Goal: Task Accomplishment & Management: Use online tool/utility

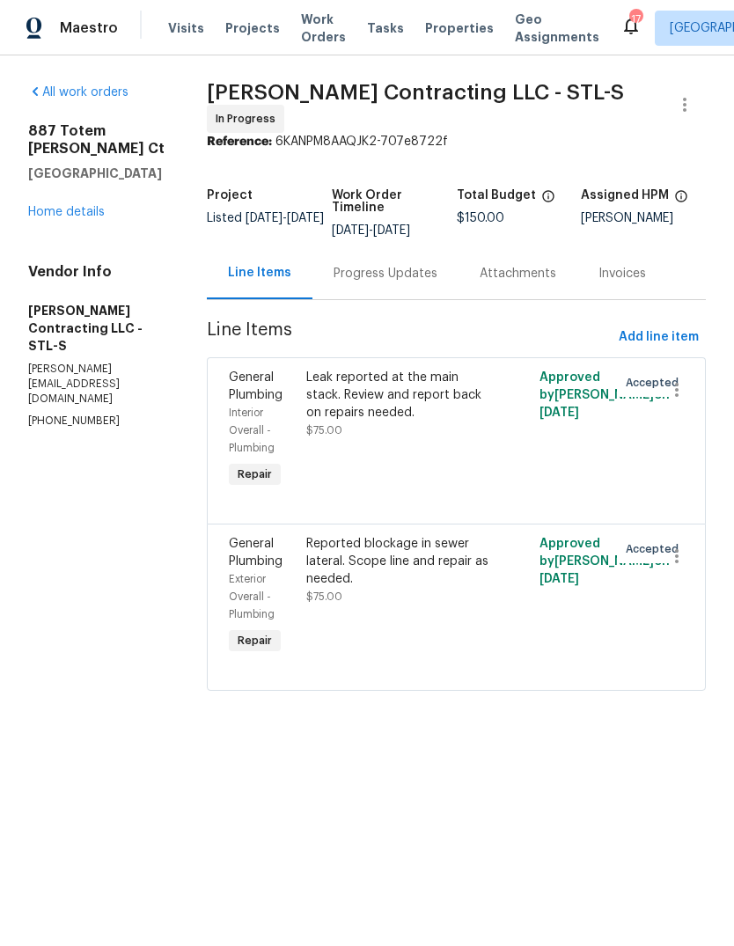
click at [447, 29] on span "Properties" at bounding box center [459, 28] width 69 height 18
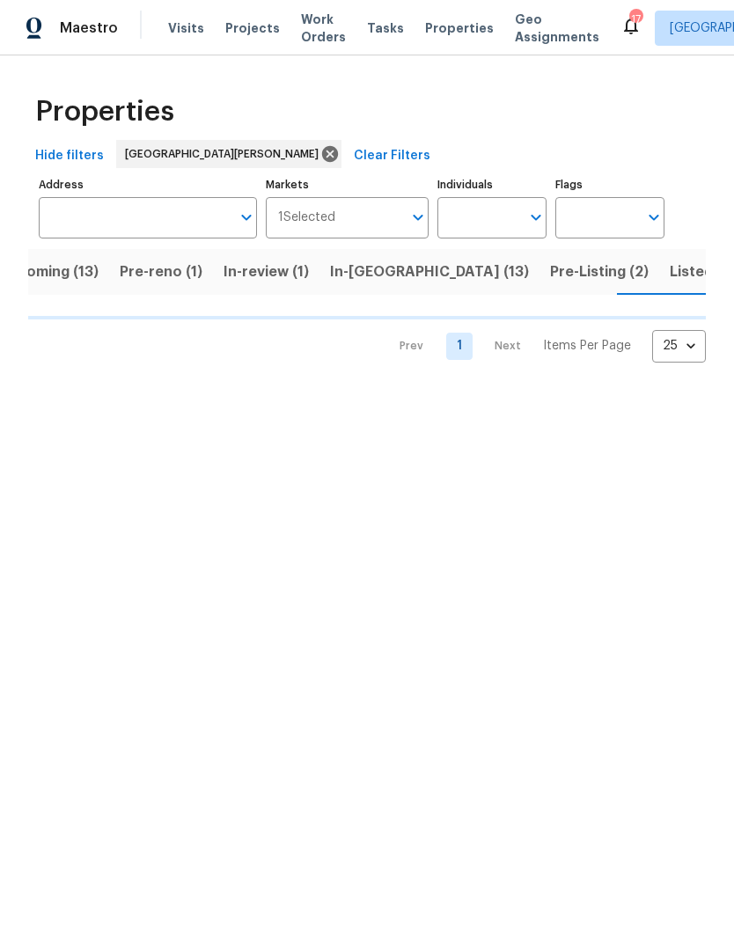
scroll to position [0, 42]
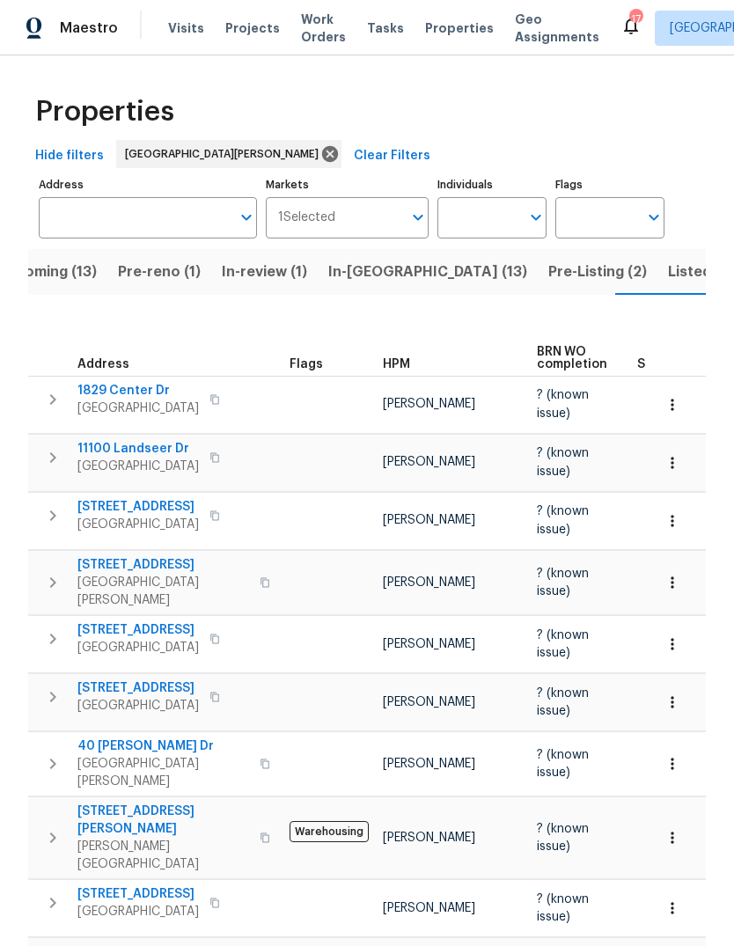
click at [407, 358] on span "HPM" at bounding box center [396, 364] width 27 height 12
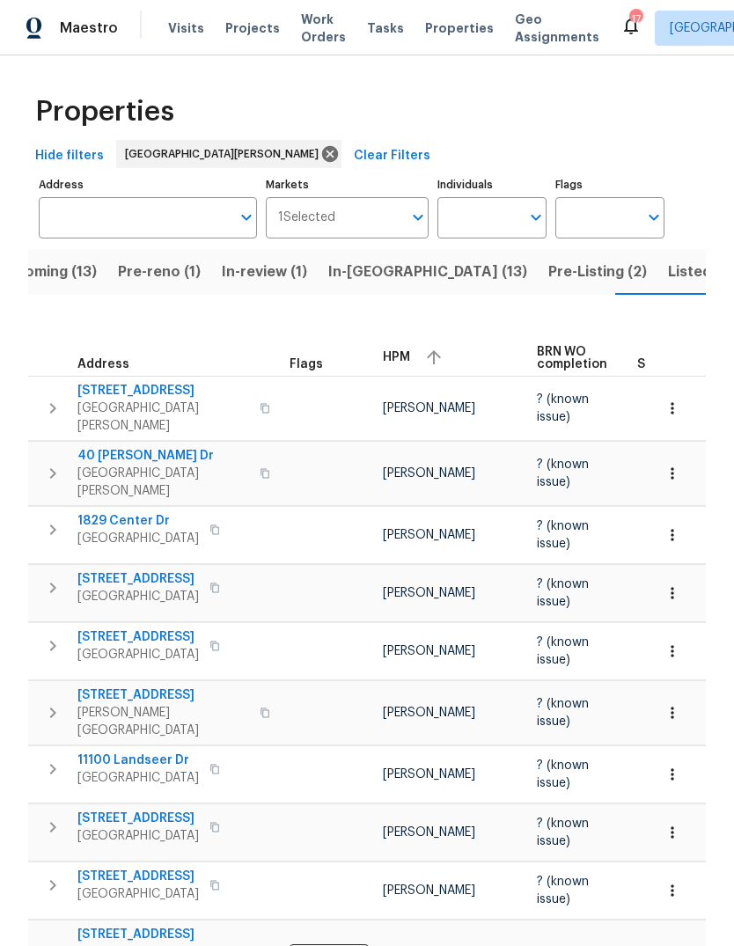
click at [423, 351] on icon "button" at bounding box center [433, 357] width 21 height 21
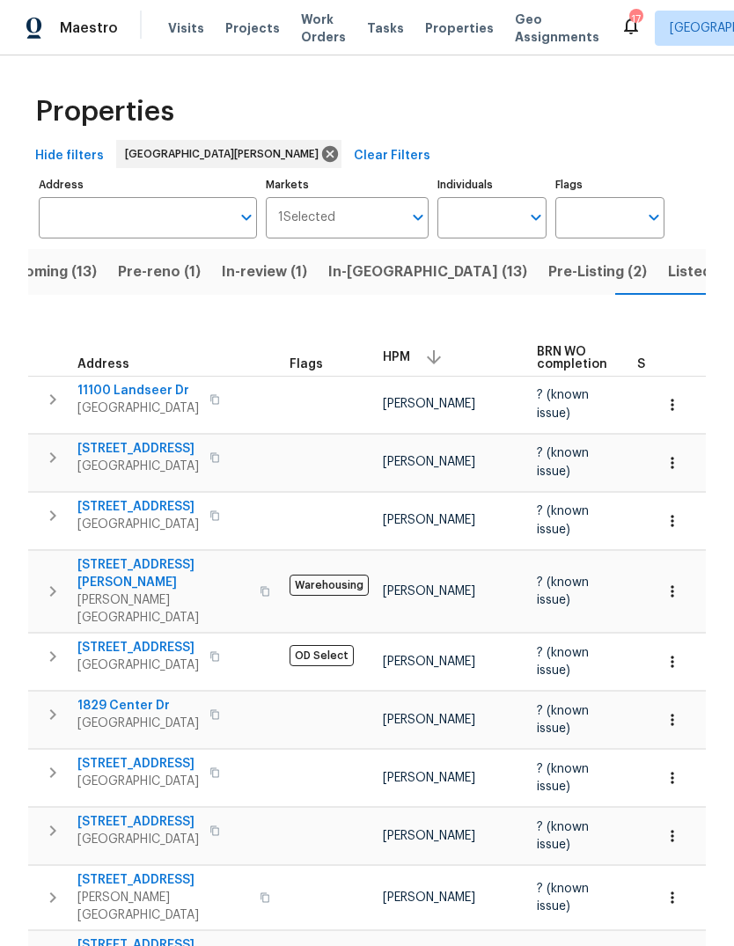
click at [548, 275] on span "Pre-Listing (2)" at bounding box center [597, 272] width 99 height 25
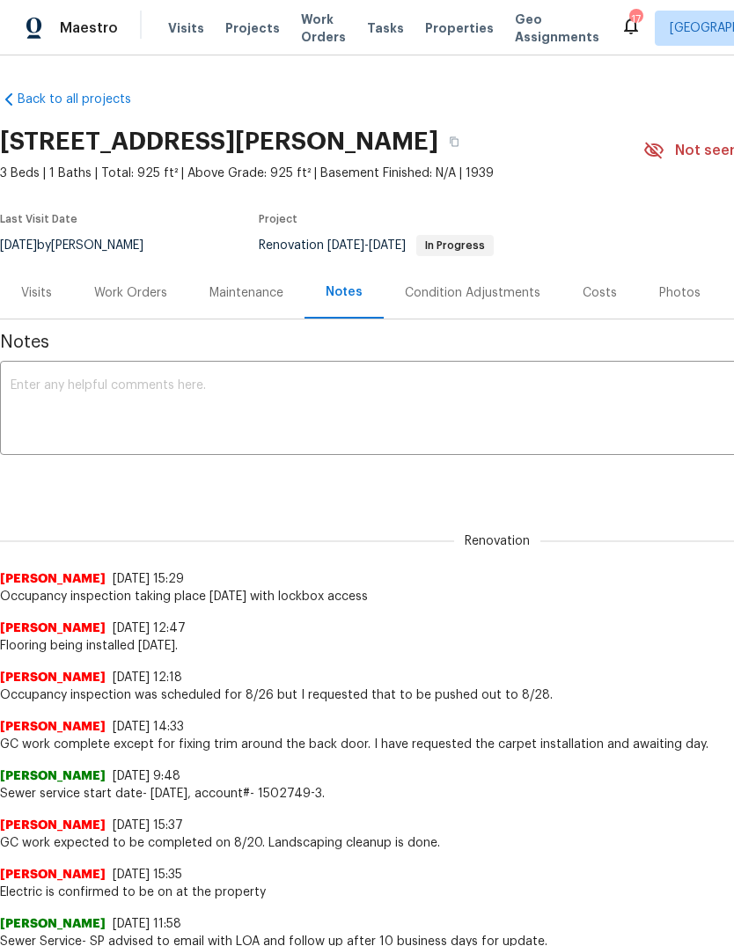
click at [258, 34] on span "Projects" at bounding box center [252, 28] width 55 height 18
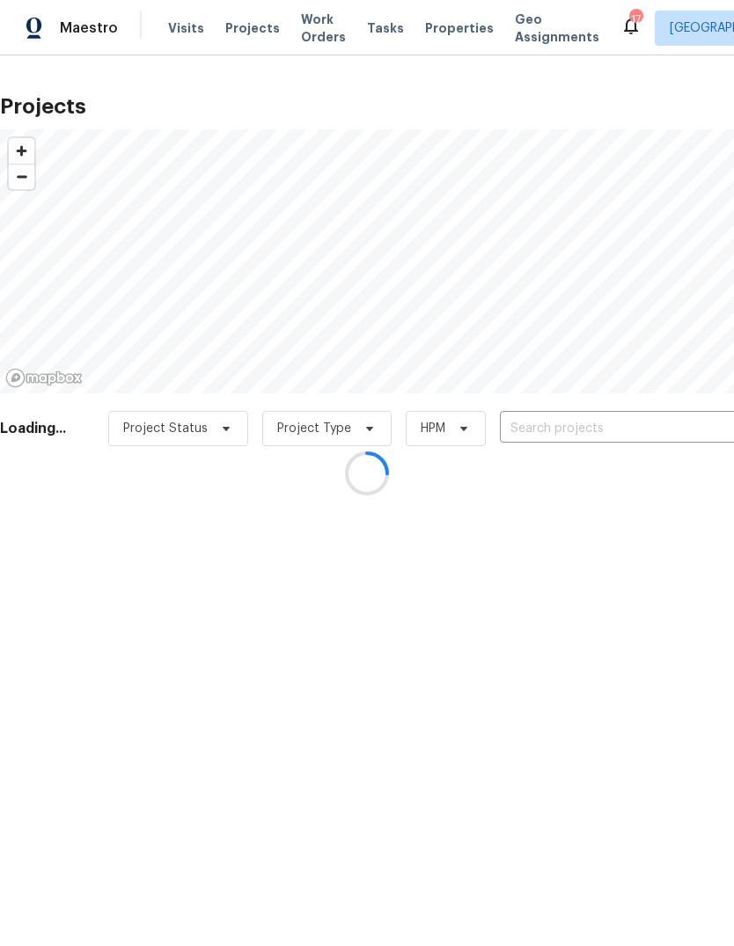
click at [598, 433] on div at bounding box center [367, 473] width 734 height 946
click at [630, 426] on div at bounding box center [367, 473] width 734 height 946
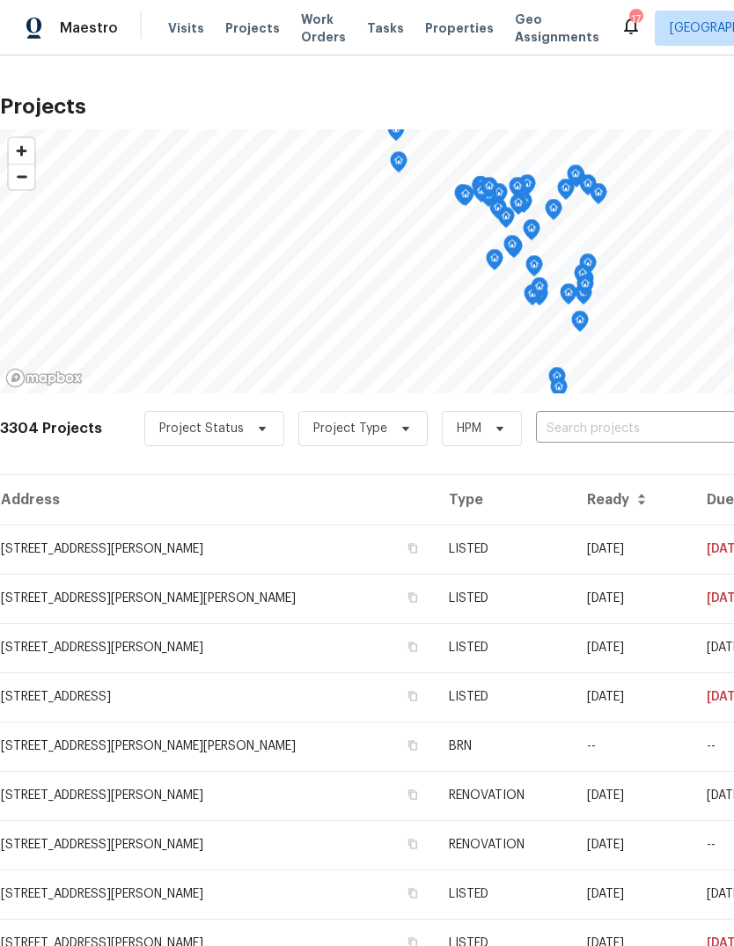
click at [624, 429] on input "text" at bounding box center [637, 428] width 202 height 27
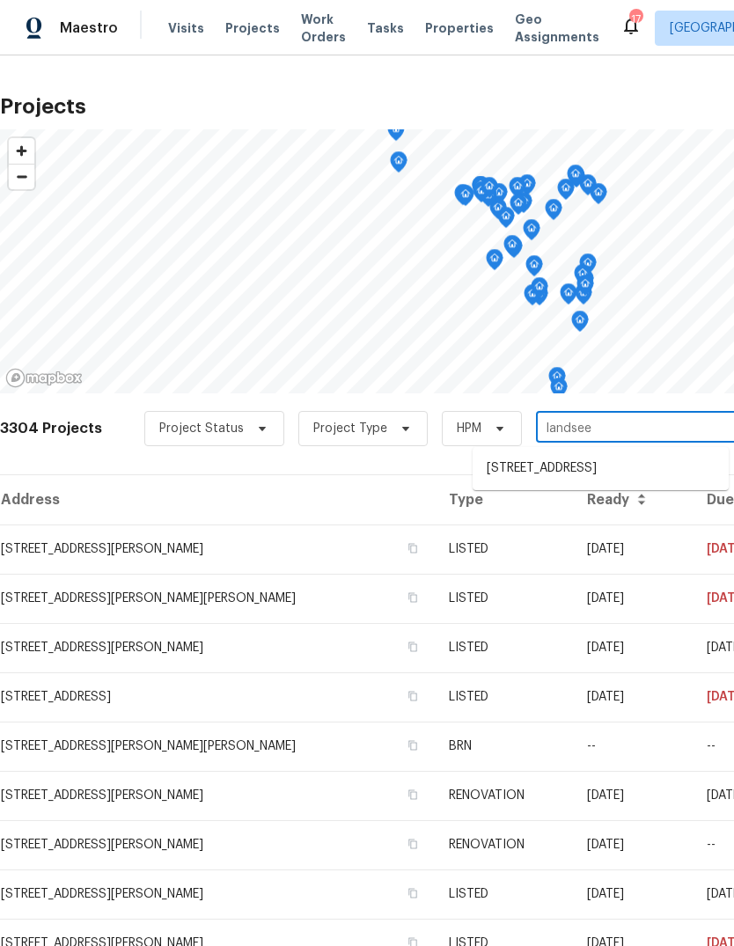
type input "landseer"
click at [658, 479] on li "[STREET_ADDRESS]" at bounding box center [601, 468] width 256 height 29
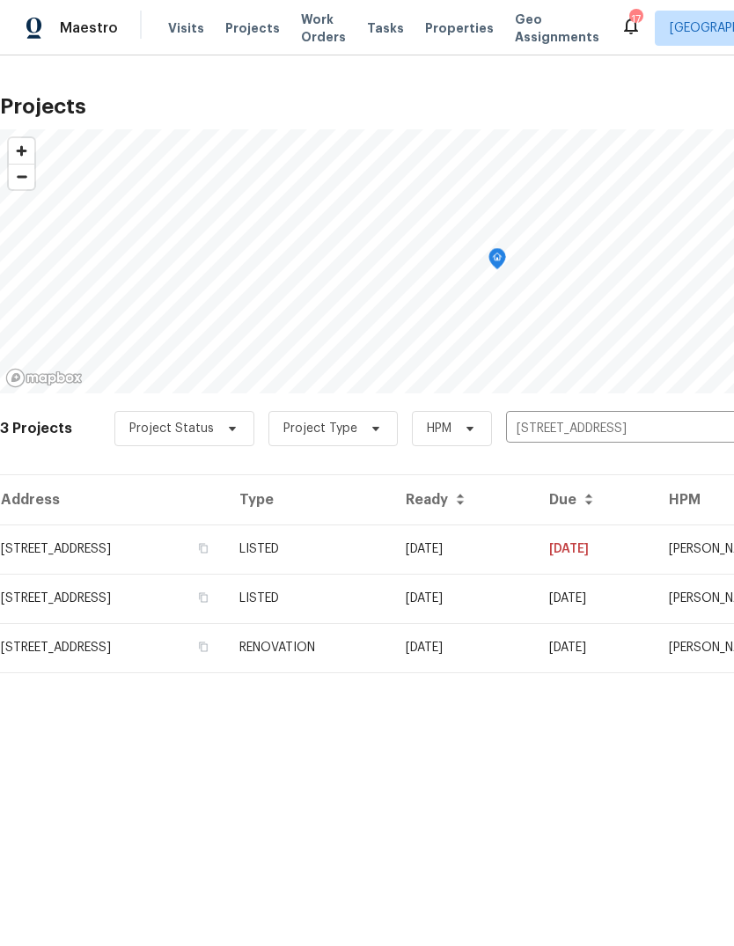
click at [535, 552] on td "[DATE]" at bounding box center [463, 549] width 143 height 49
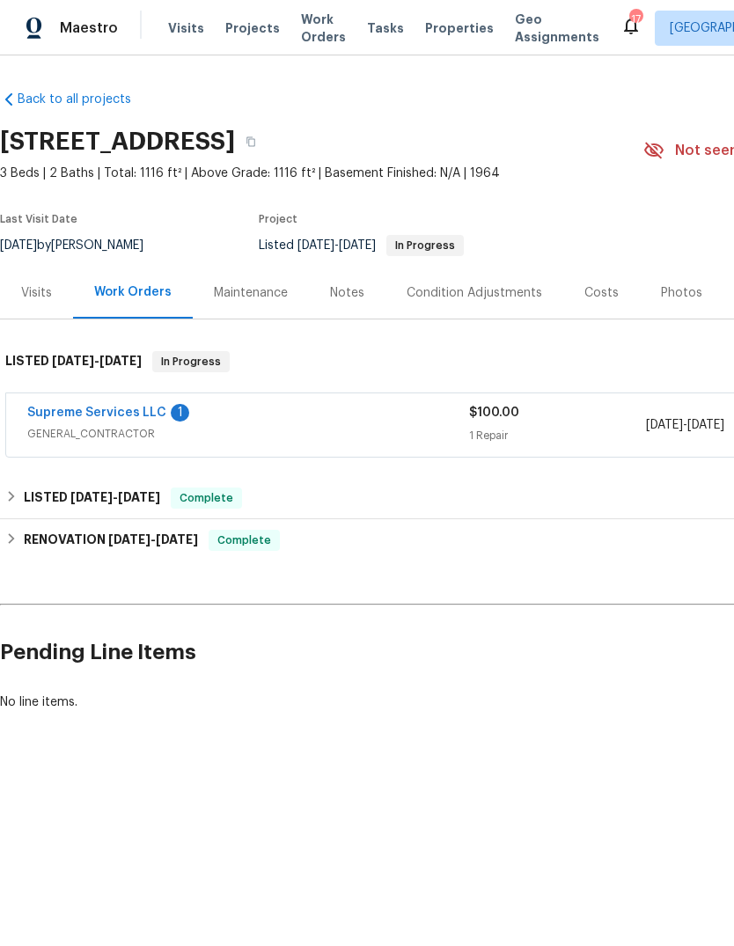
click at [132, 416] on link "Supreme Services LLC" at bounding box center [96, 413] width 139 height 12
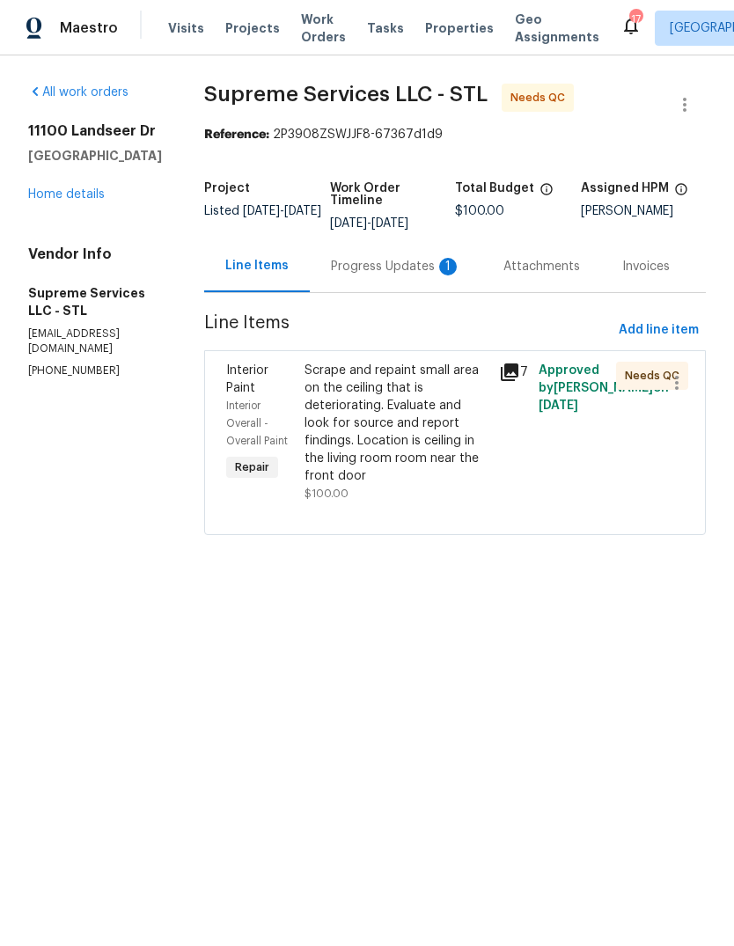
click at [506, 371] on icon at bounding box center [510, 373] width 18 height 18
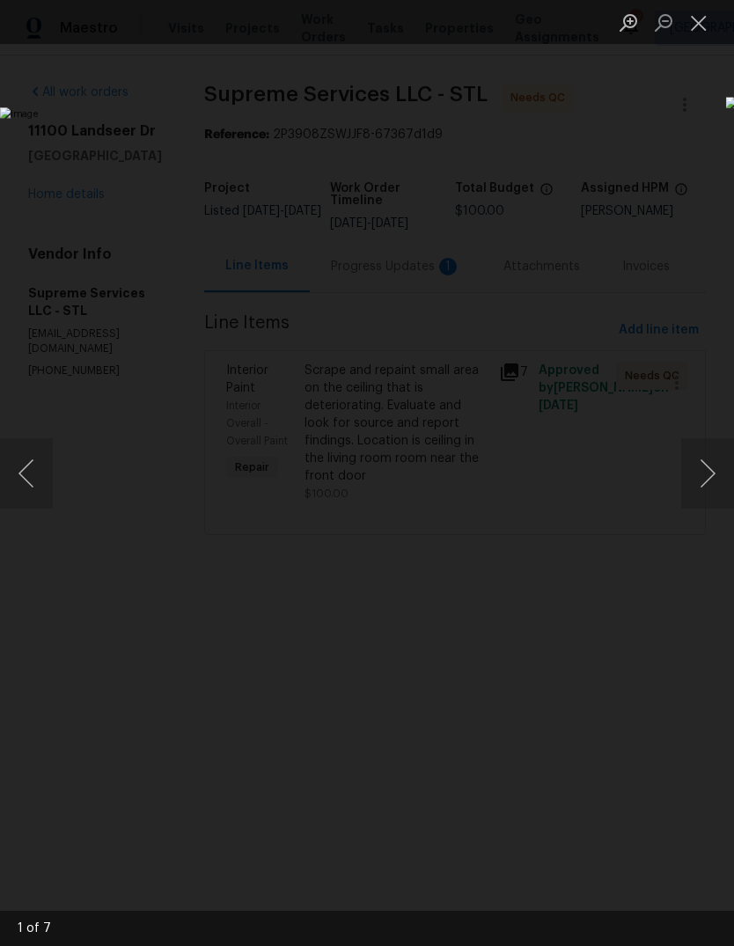
click at [711, 483] on button "Next image" at bounding box center [707, 473] width 53 height 70
click at [704, 484] on button "Next image" at bounding box center [707, 473] width 53 height 70
click at [704, 481] on button "Next image" at bounding box center [707, 473] width 53 height 70
click at [701, 472] on button "Next image" at bounding box center [707, 473] width 53 height 70
click at [709, 466] on button "Next image" at bounding box center [707, 473] width 53 height 70
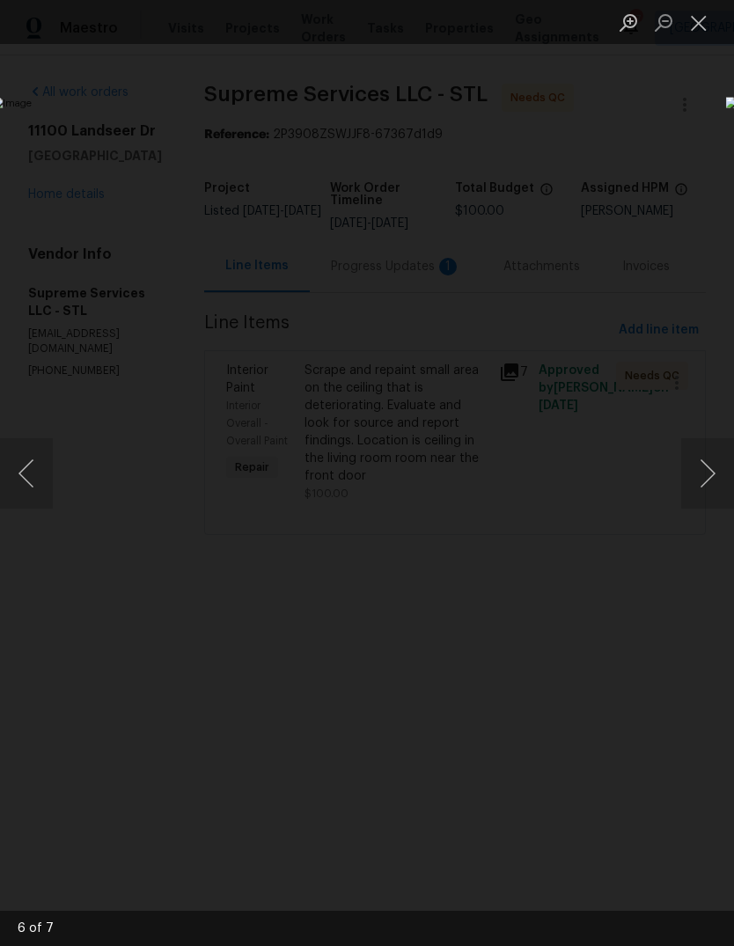
click at [701, 470] on button "Next image" at bounding box center [707, 473] width 53 height 70
click at [709, 465] on button "Next image" at bounding box center [707, 473] width 53 height 70
click at [703, 470] on button "Next image" at bounding box center [707, 473] width 53 height 70
click at [703, 469] on button "Next image" at bounding box center [707, 473] width 53 height 70
click at [700, 19] on button "Close lightbox" at bounding box center [698, 22] width 35 height 31
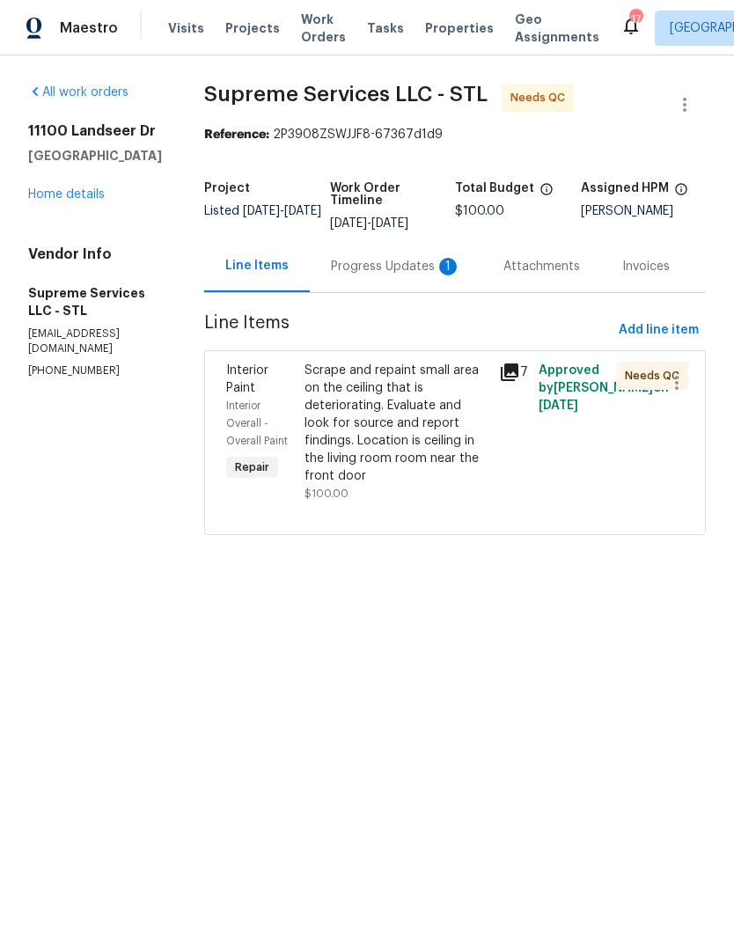
click at [404, 259] on div "Progress Updates 1" at bounding box center [396, 267] width 130 height 18
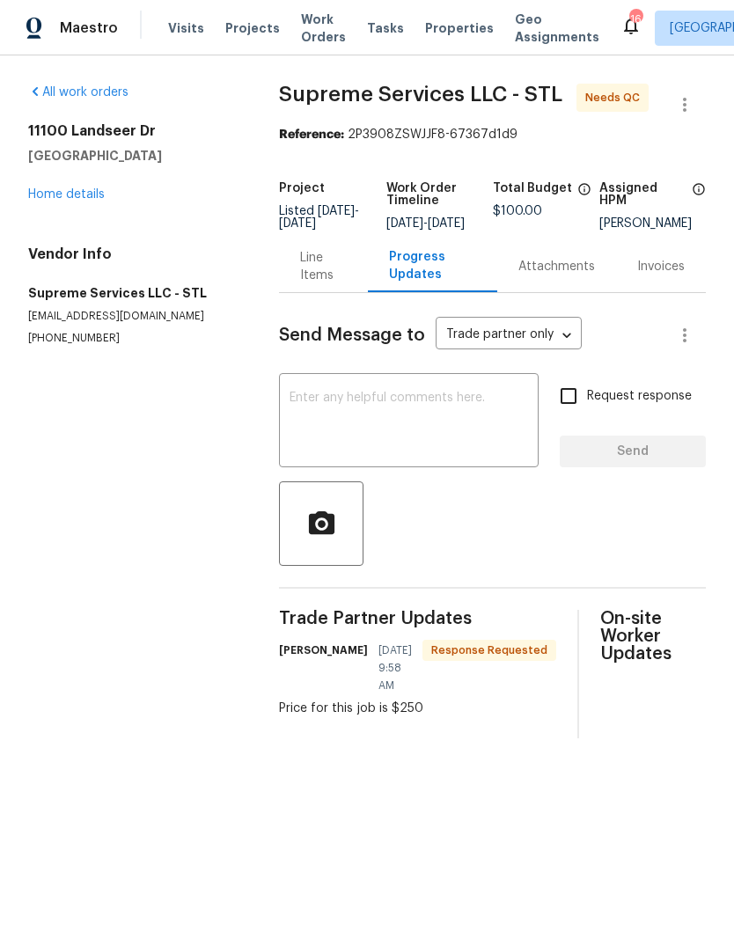
click at [89, 195] on link "Home details" at bounding box center [66, 194] width 77 height 12
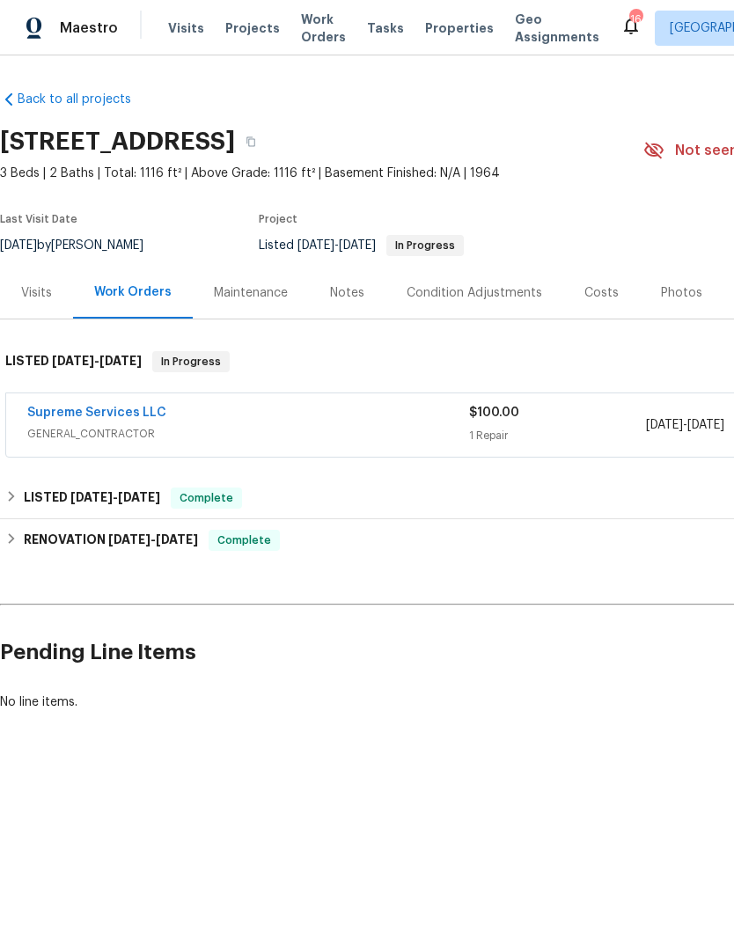
click at [147, 418] on link "Supreme Services LLC" at bounding box center [96, 413] width 139 height 12
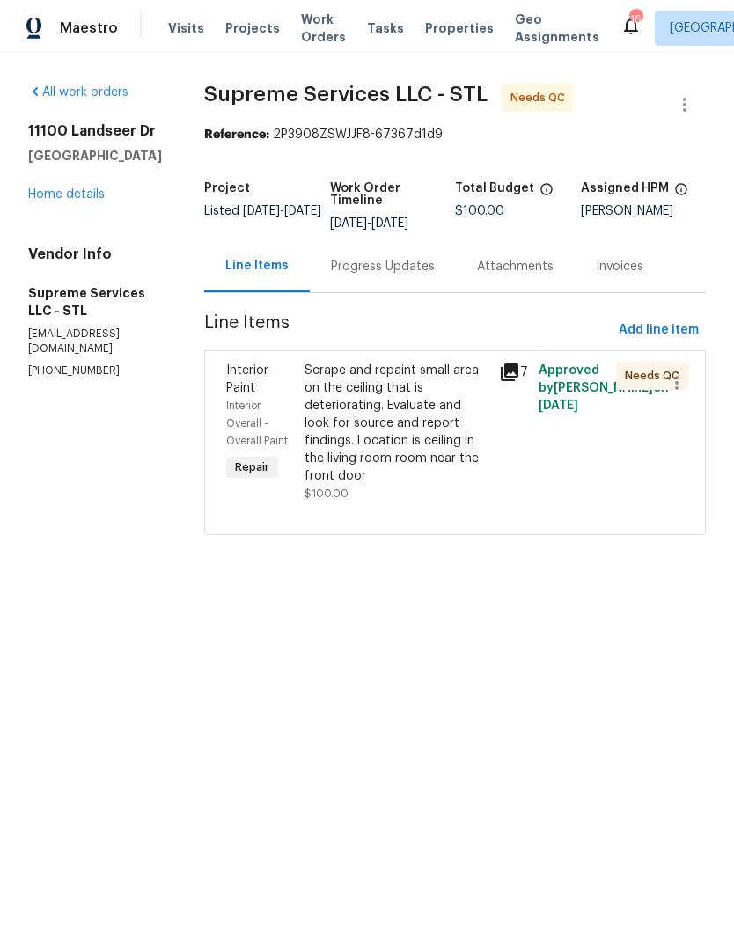
click at [419, 437] on div "Scrape and repaint small area on the ceiling that is deteriorating. Evaluate an…" at bounding box center [397, 423] width 185 height 123
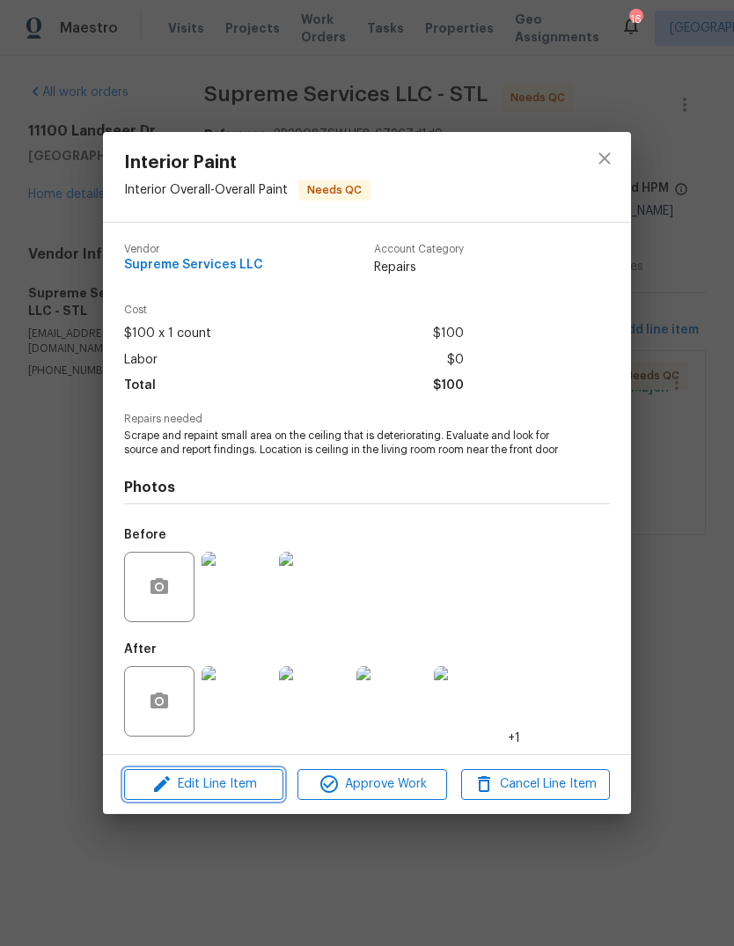
click at [233, 796] on span "Edit Line Item" at bounding box center [203, 785] width 149 height 22
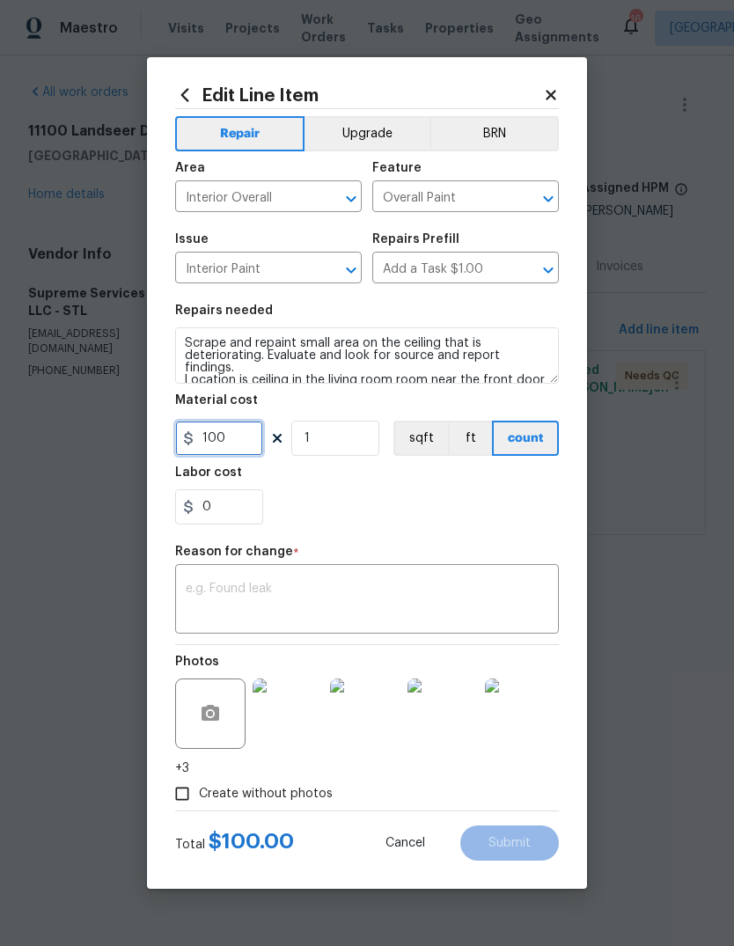
click at [254, 450] on input "100" at bounding box center [219, 438] width 88 height 35
type input "250"
click at [427, 593] on textarea at bounding box center [367, 601] width 363 height 37
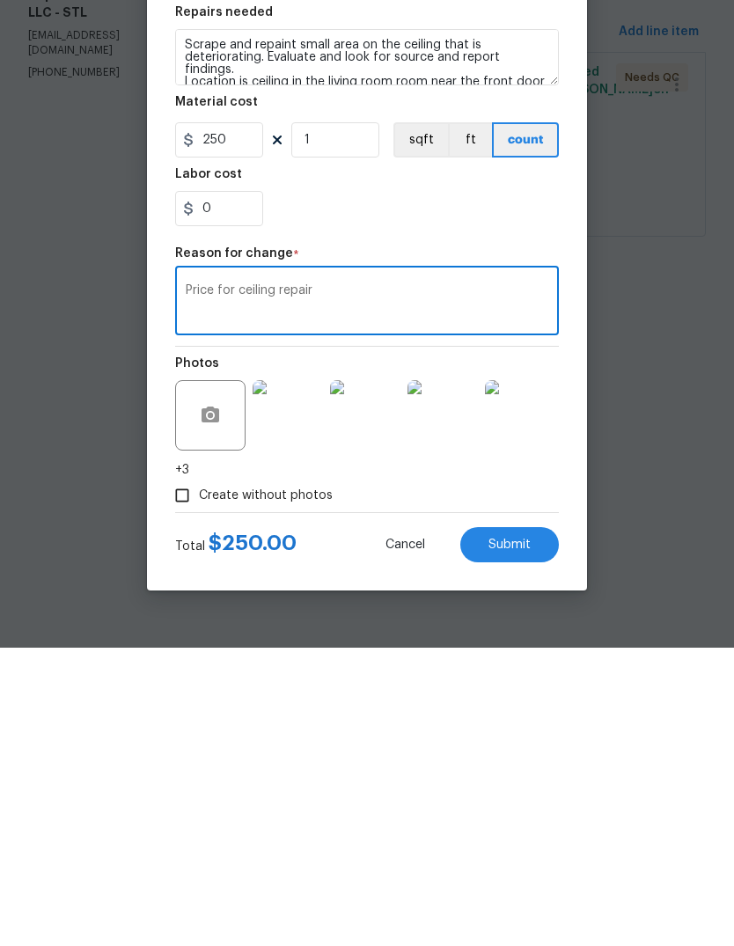
type textarea "Price for ceiling repair"
click at [538, 826] on button "Submit" at bounding box center [509, 843] width 99 height 35
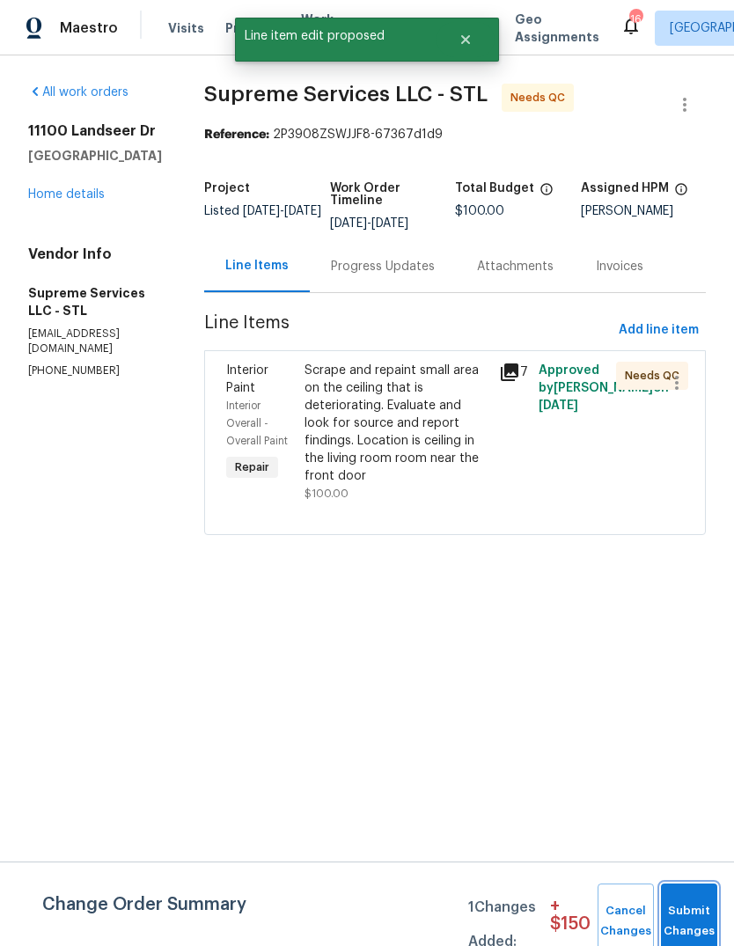
click at [694, 909] on button "Submit Changes" at bounding box center [689, 922] width 56 height 76
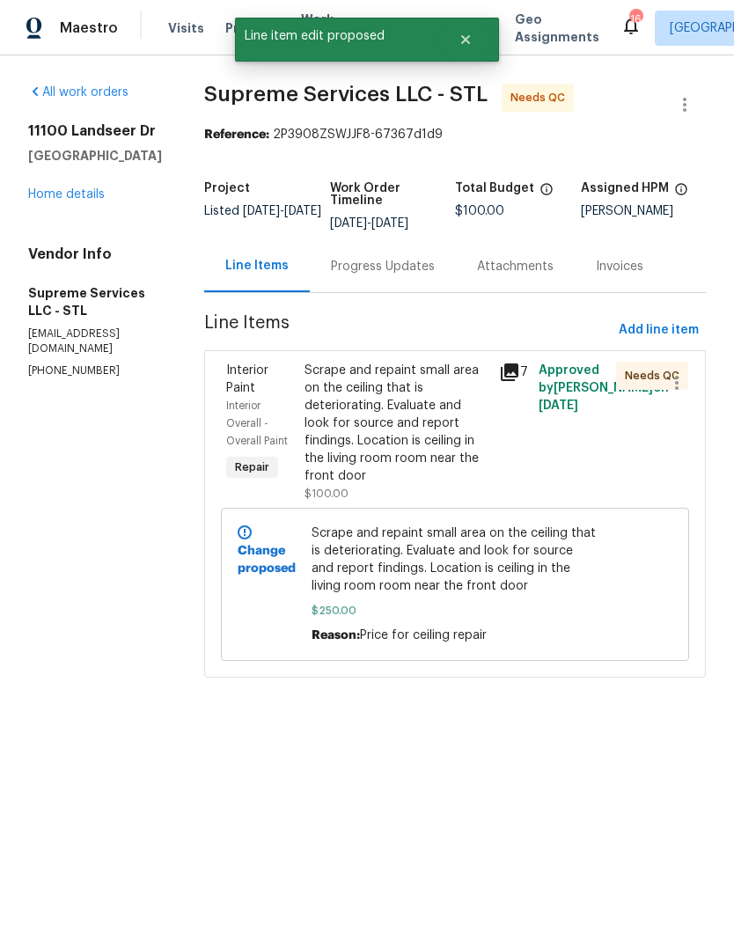
click at [435, 423] on div "Scrape and repaint small area on the ceiling that is deteriorating. Evaluate an…" at bounding box center [397, 423] width 185 height 123
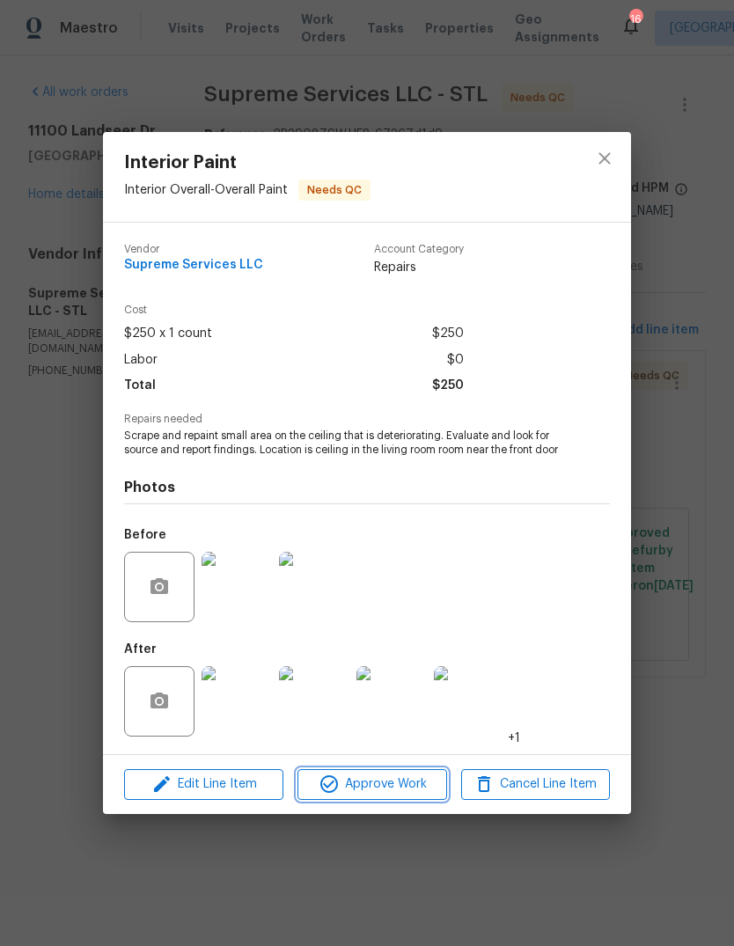
click at [418, 800] on button "Approve Work" at bounding box center [371, 784] width 149 height 31
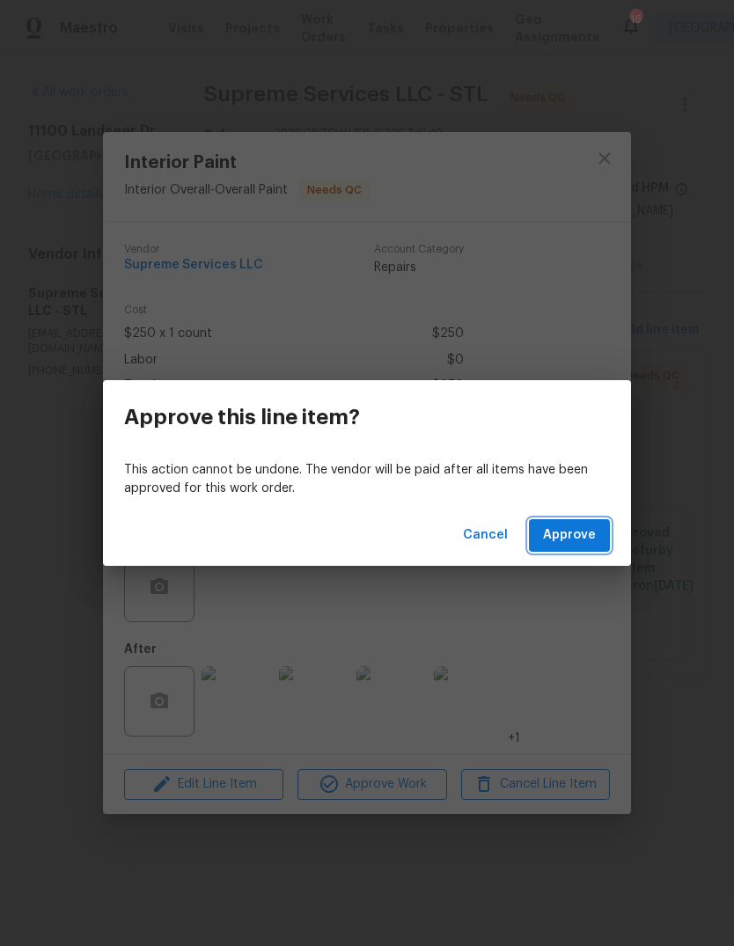
click at [585, 540] on span "Approve" at bounding box center [569, 536] width 53 height 22
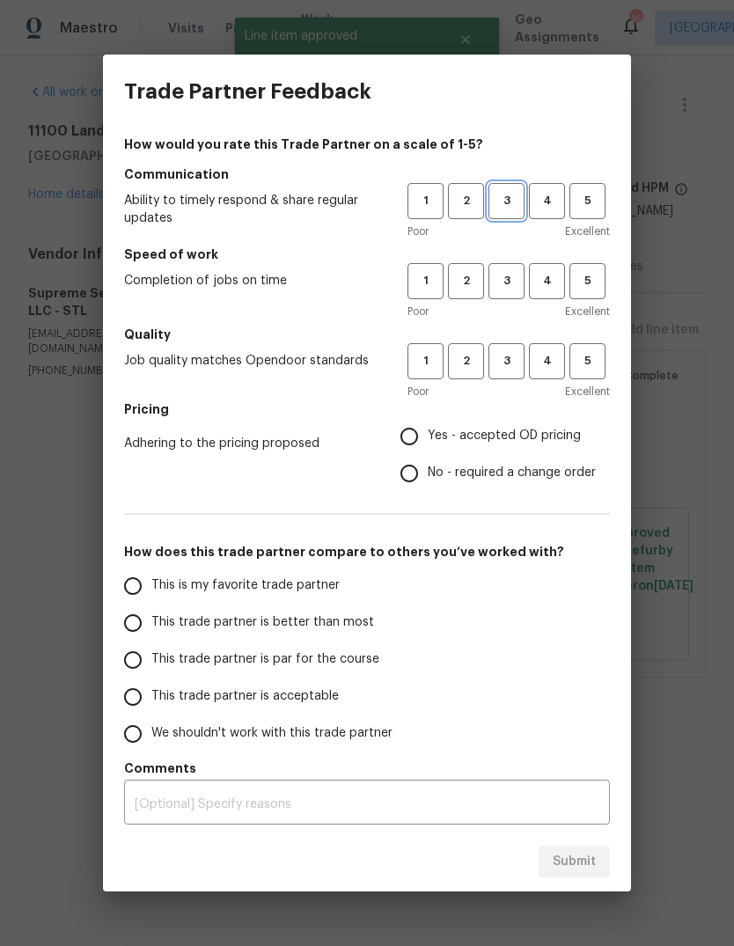
click at [514, 200] on span "3" at bounding box center [506, 201] width 33 height 20
click at [512, 290] on span "3" at bounding box center [506, 281] width 33 height 20
click at [515, 375] on button "3" at bounding box center [506, 361] width 36 height 36
click at [504, 450] on label "Yes - accepted OD pricing" at bounding box center [493, 436] width 205 height 37
click at [428, 450] on input "Yes - accepted OD pricing" at bounding box center [409, 436] width 37 height 37
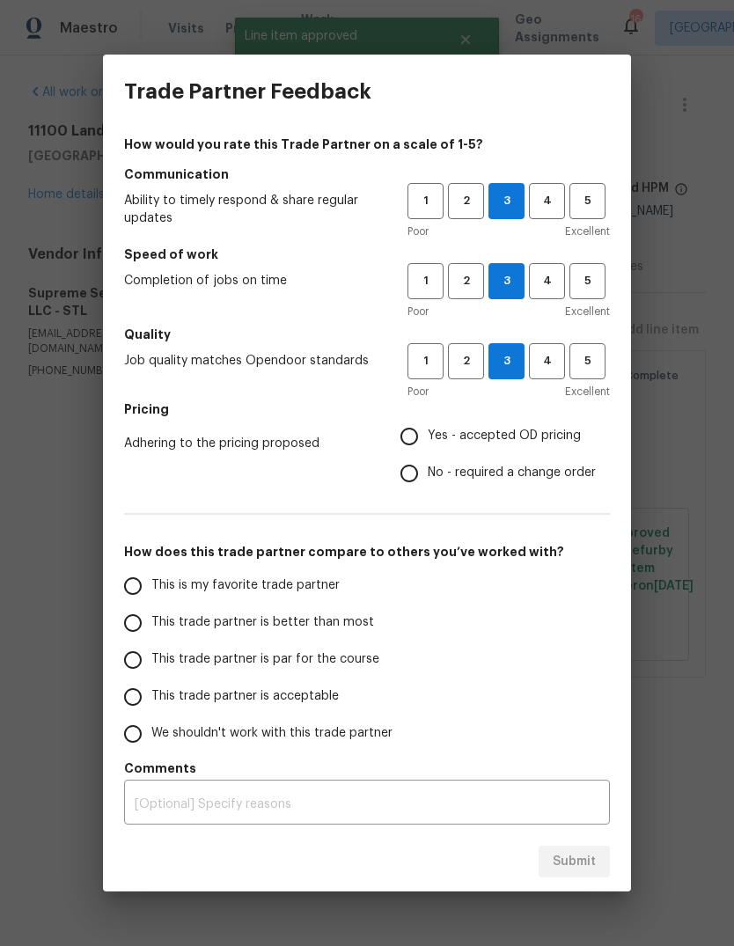
radio input "true"
click at [355, 635] on label "This trade partner is better than most" at bounding box center [253, 623] width 278 height 37
click at [151, 635] on input "This trade partner is better than most" at bounding box center [132, 623] width 37 height 37
click at [586, 868] on span "Submit" at bounding box center [574, 862] width 43 height 22
radio input "true"
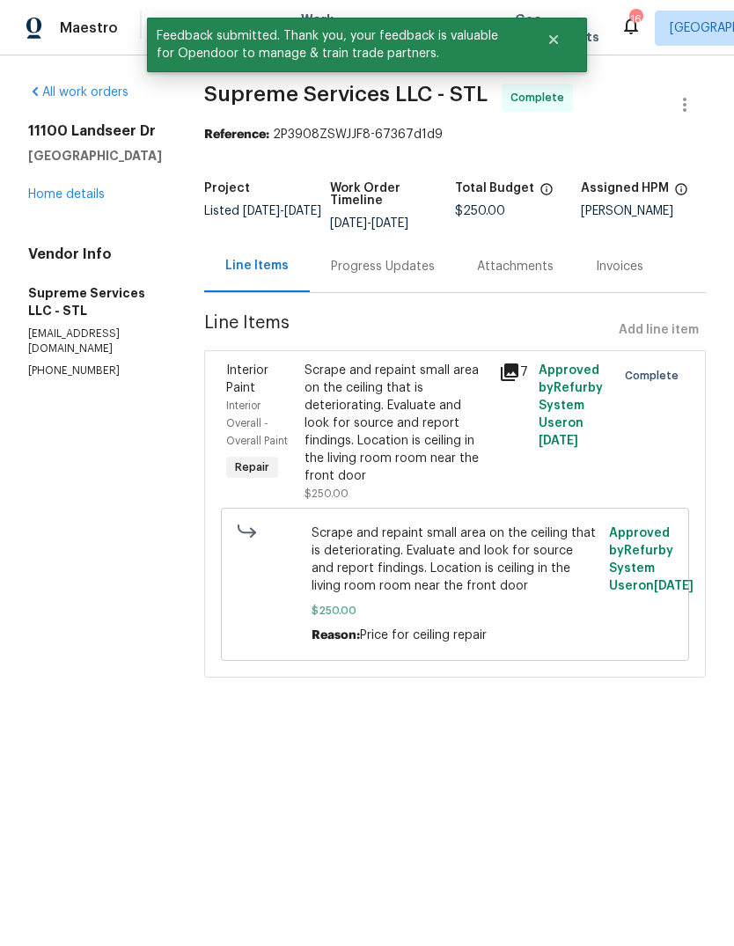
click at [92, 201] on link "Home details" at bounding box center [66, 194] width 77 height 12
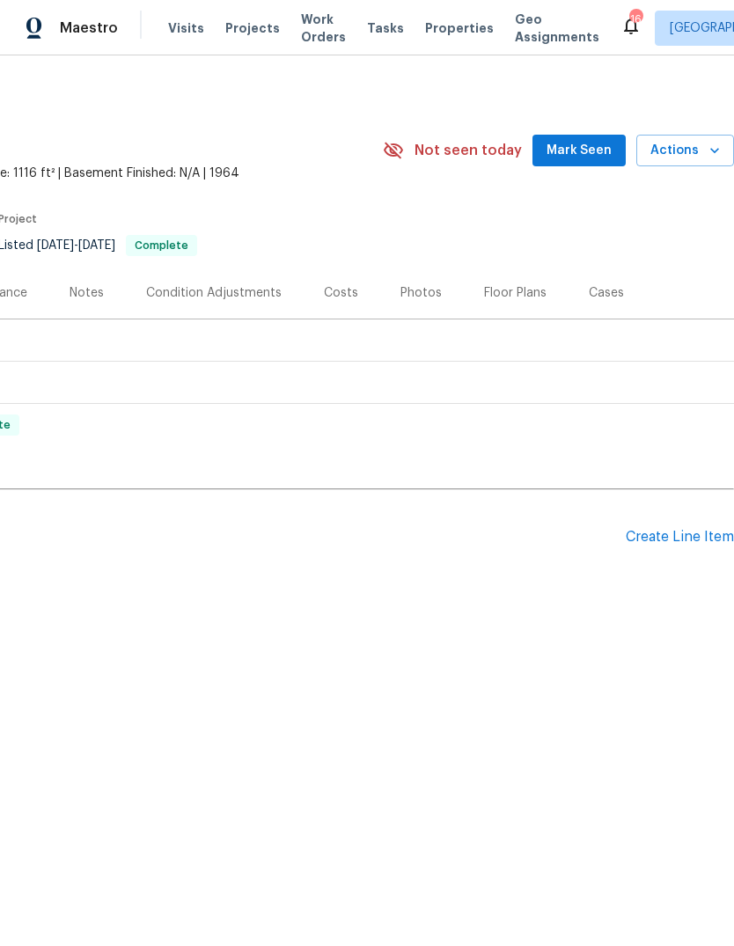
click at [599, 156] on span "Mark Seen" at bounding box center [579, 151] width 65 height 22
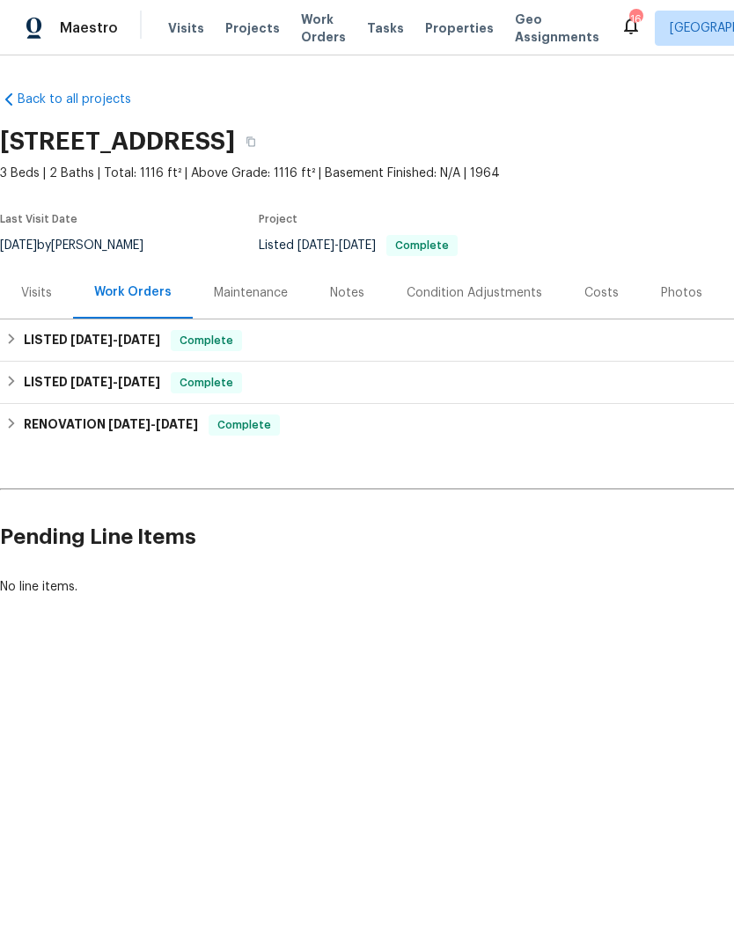
click at [261, 24] on span "Projects" at bounding box center [252, 28] width 55 height 18
